Goal: Check status: Check status

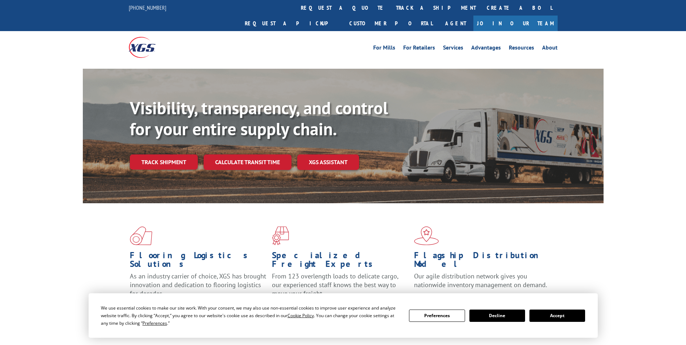
click at [564, 318] on button "Accept" at bounding box center [557, 316] width 56 height 12
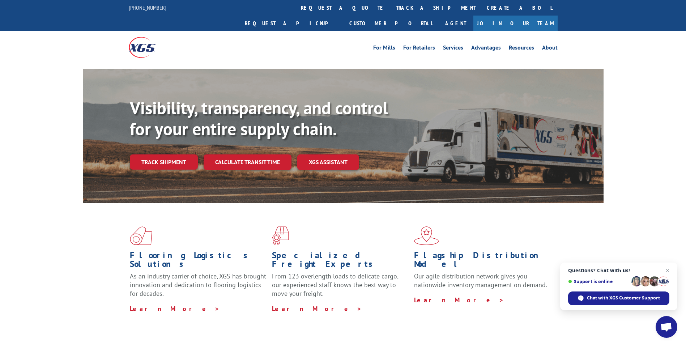
click at [390, 7] on link "track a shipment" at bounding box center [435, 8] width 91 height 16
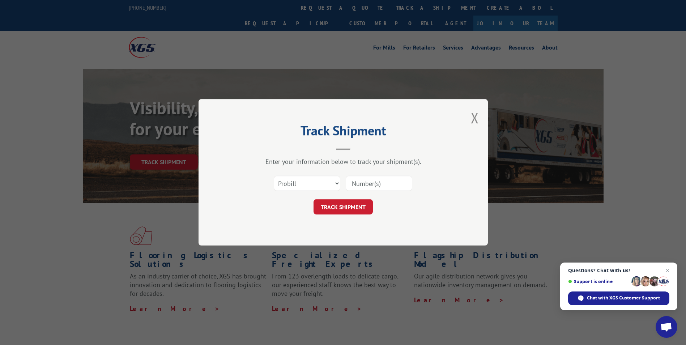
click at [369, 180] on input at bounding box center [379, 183] width 67 height 15
paste input "17470497"
type input "17470497"
click button "TRACK SHIPMENT" at bounding box center [342, 207] width 59 height 15
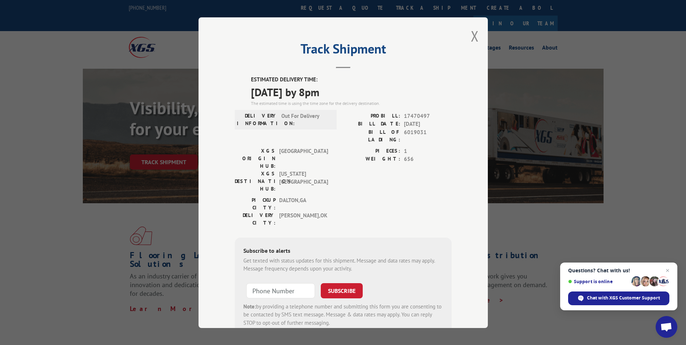
drag, startPoint x: 471, startPoint y: 37, endPoint x: 464, endPoint y: 50, distance: 14.9
click at [471, 39] on button "Close modal" at bounding box center [475, 35] width 8 height 19
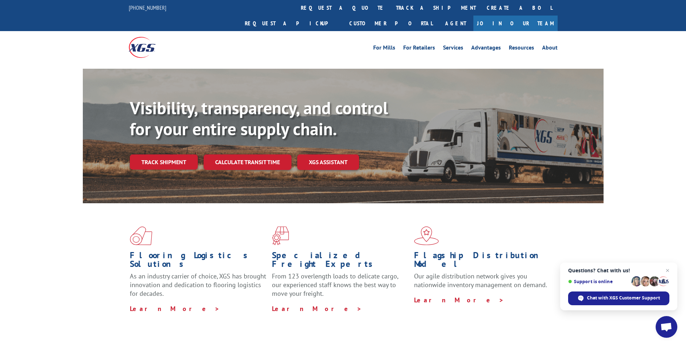
click at [390, 7] on link "track a shipment" at bounding box center [435, 8] width 91 height 16
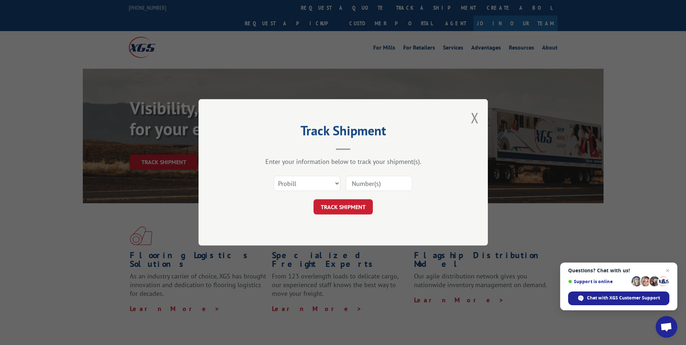
click at [357, 182] on input at bounding box center [379, 183] width 67 height 15
paste input "17450341"
type input "17450341"
click at [341, 205] on button "TRACK SHIPMENT" at bounding box center [342, 207] width 59 height 15
